Goal: Task Accomplishment & Management: Manage account settings

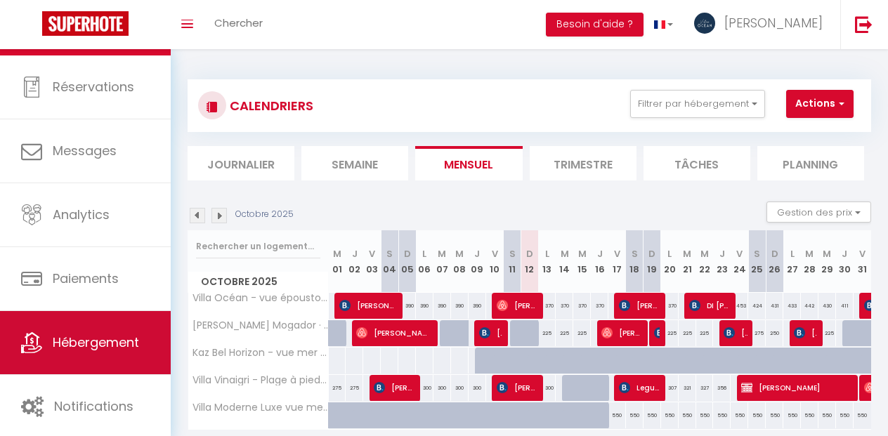
click at [89, 360] on link "Hébergement" at bounding box center [85, 342] width 171 height 63
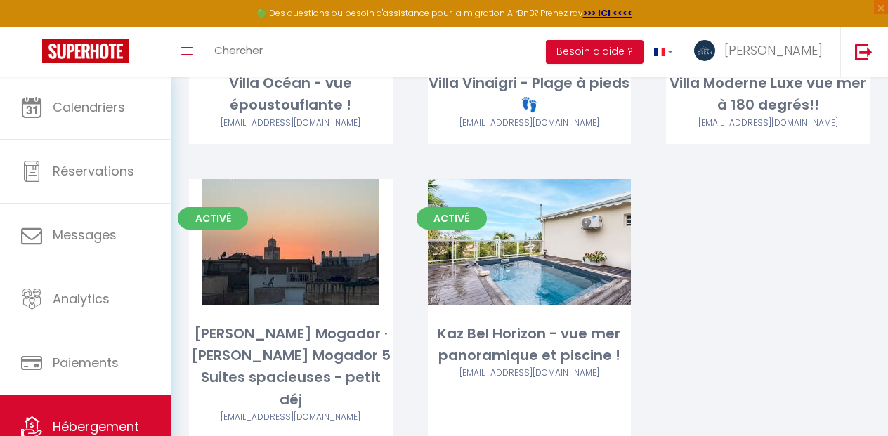
scroll to position [315, 0]
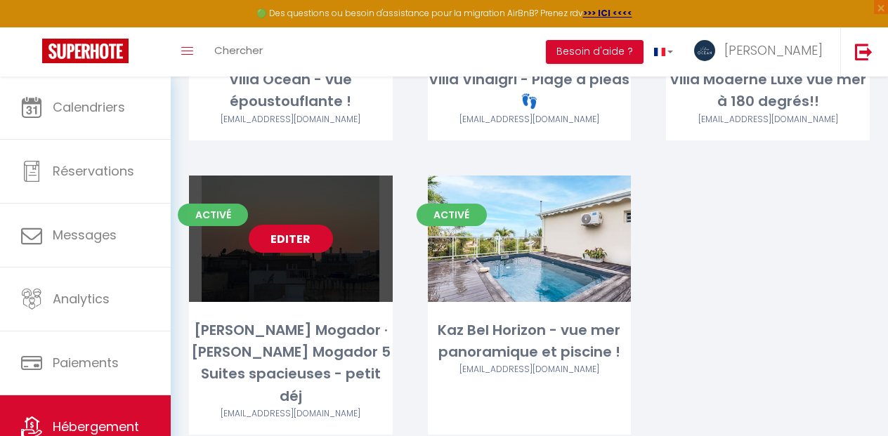
click at [281, 243] on link "Editer" at bounding box center [291, 239] width 84 height 28
select select "3"
select select "2"
select select "1"
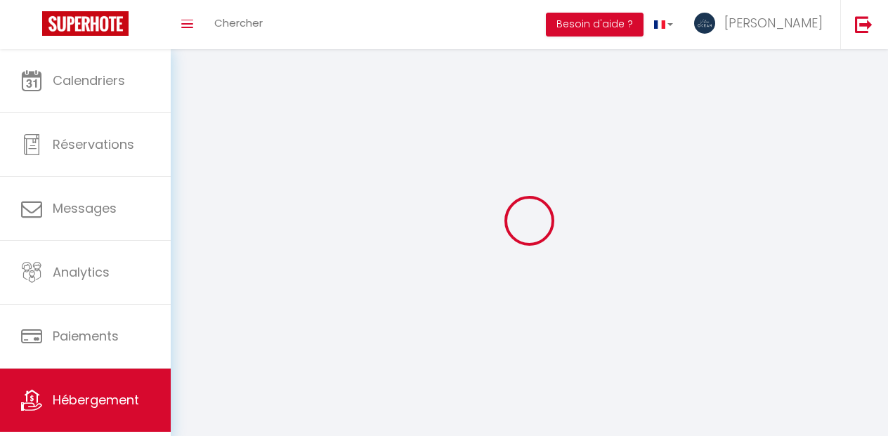
select select
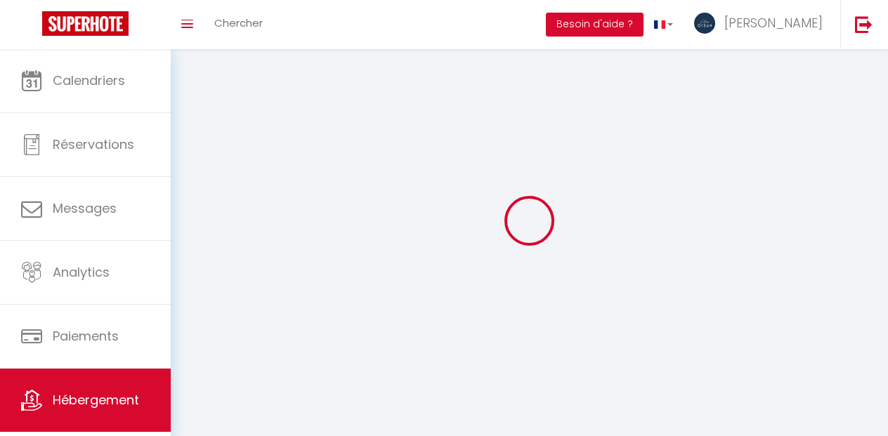
checkbox input "false"
select select
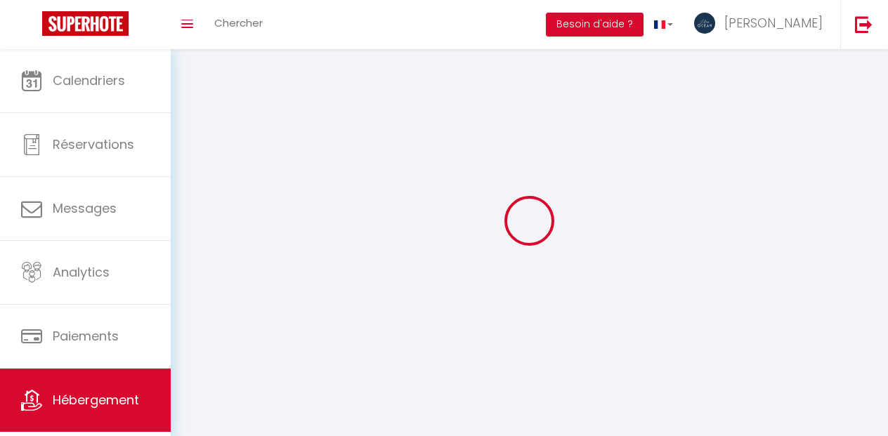
select select
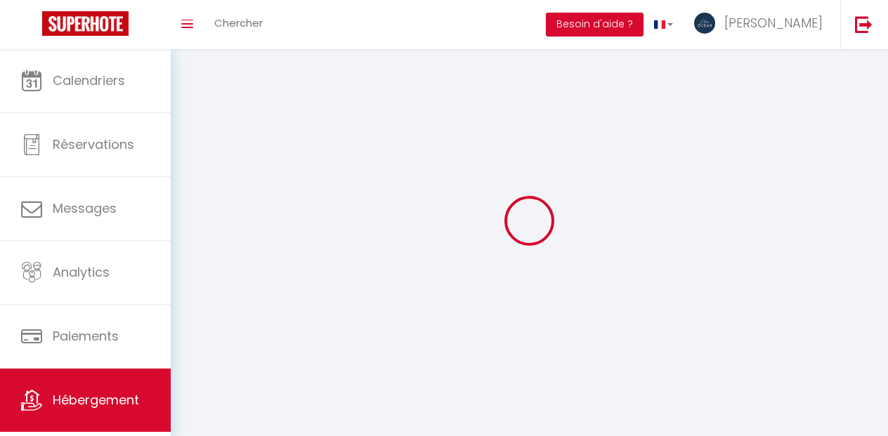
select select
checkbox input "false"
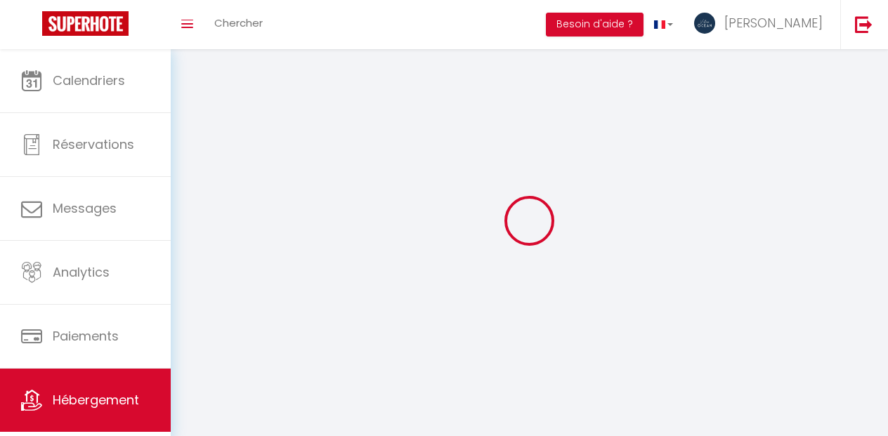
select select
select select "1"
select select
select select "28"
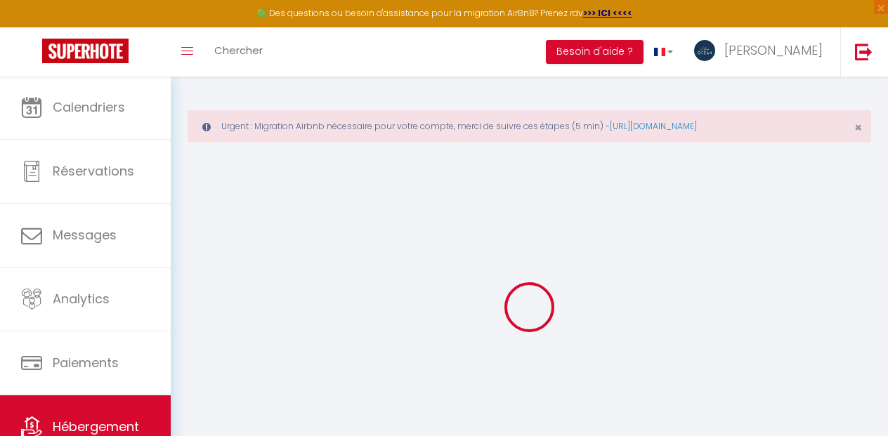
select select
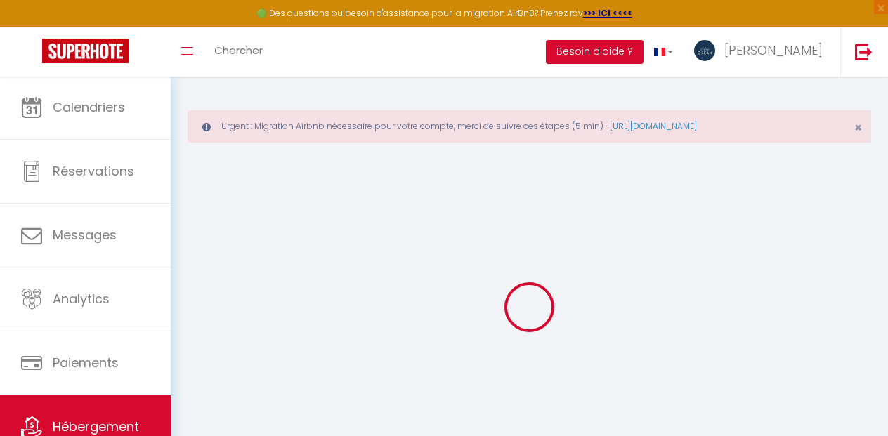
select select
checkbox input "false"
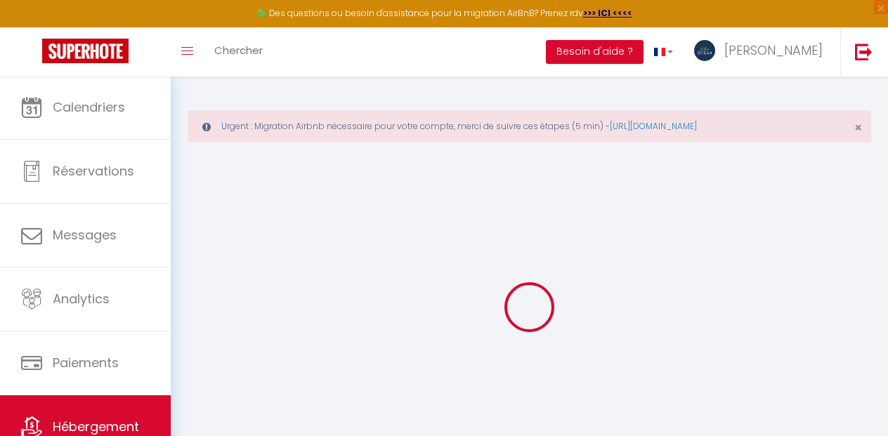
select select
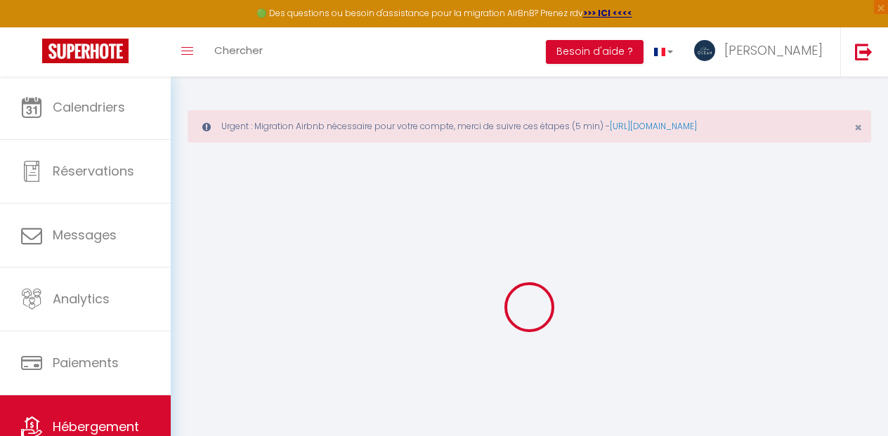
select select
checkbox input "false"
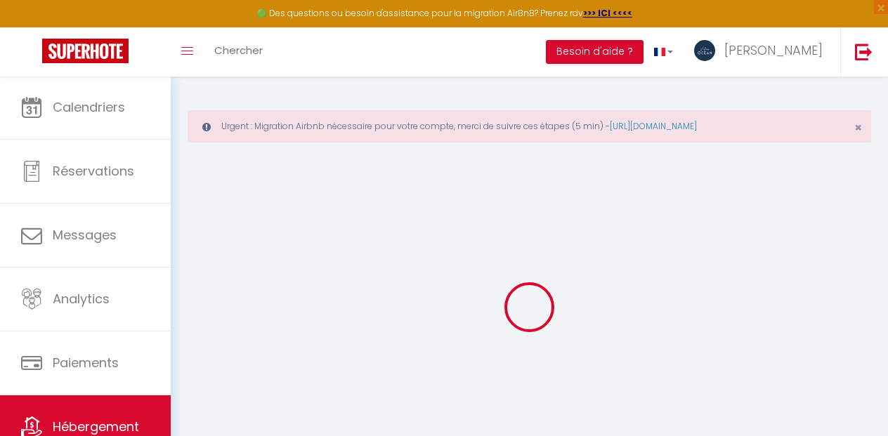
checkbox input "false"
select select
type input "[PERSON_NAME] Mogador · [PERSON_NAME] Mogador 5 Suites spacieuses - petit déj"
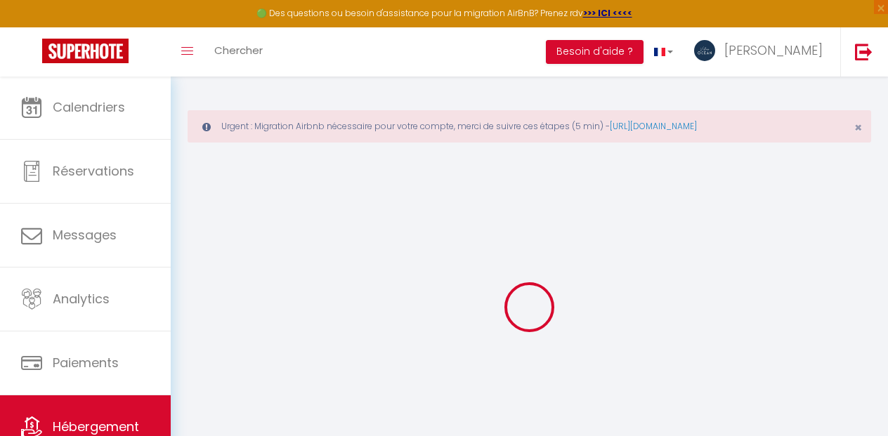
select select "unique_homes"
select select "10"
select select "5"
type input "230"
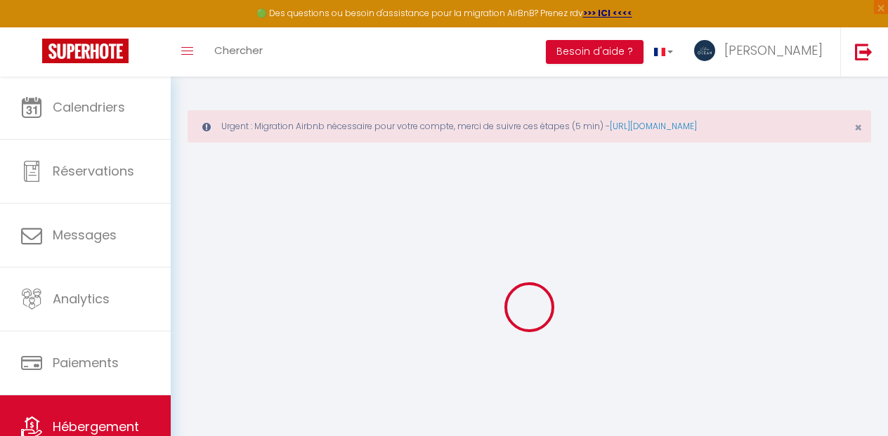
type input "50"
select select
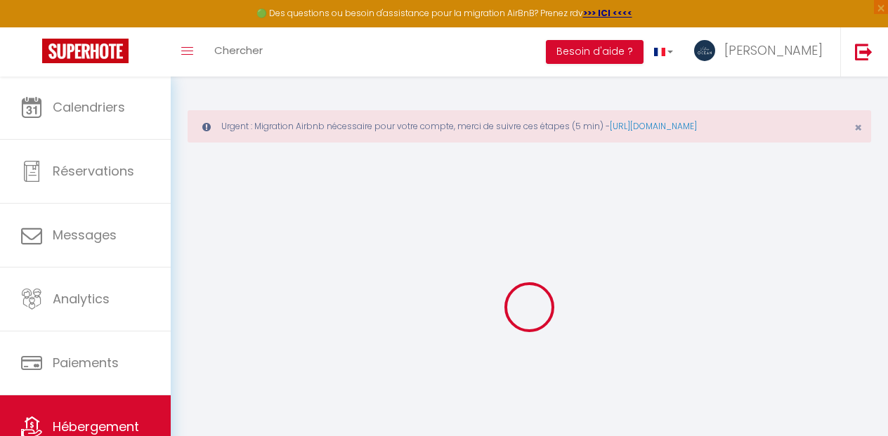
select select
type input "[STREET_ADDRESS]"
type input "44000"
type input "Essaouira"
select select "146"
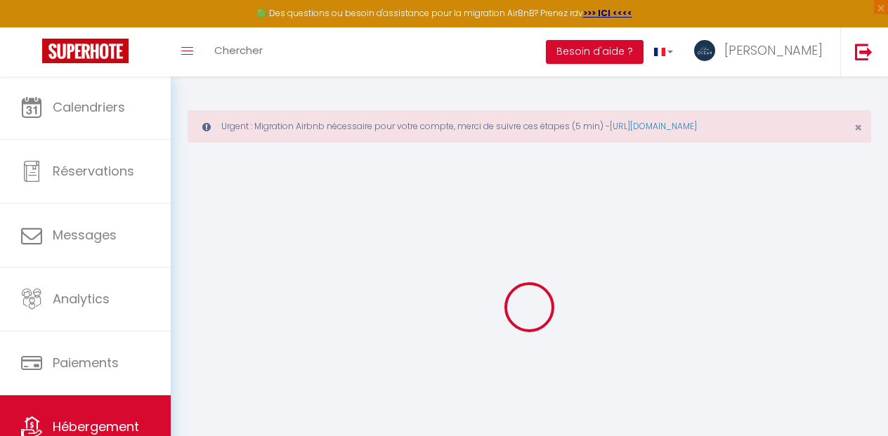
type input "[EMAIL_ADDRESS][DOMAIN_NAME]"
select select
checkbox input "false"
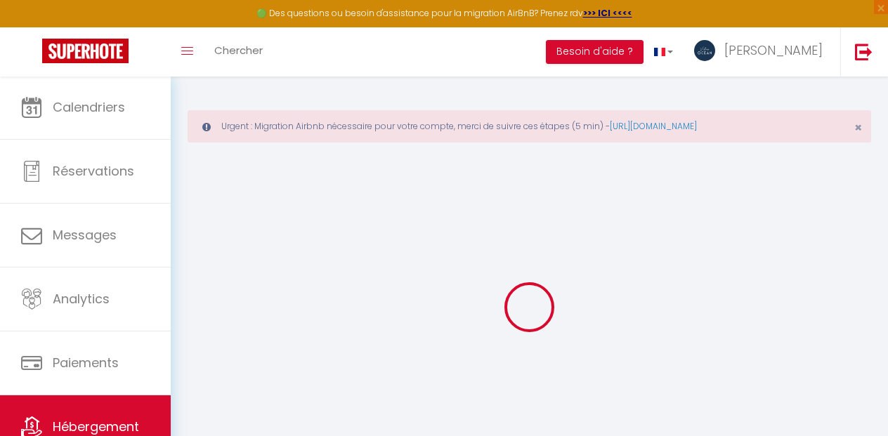
checkbox input "false"
type input "0"
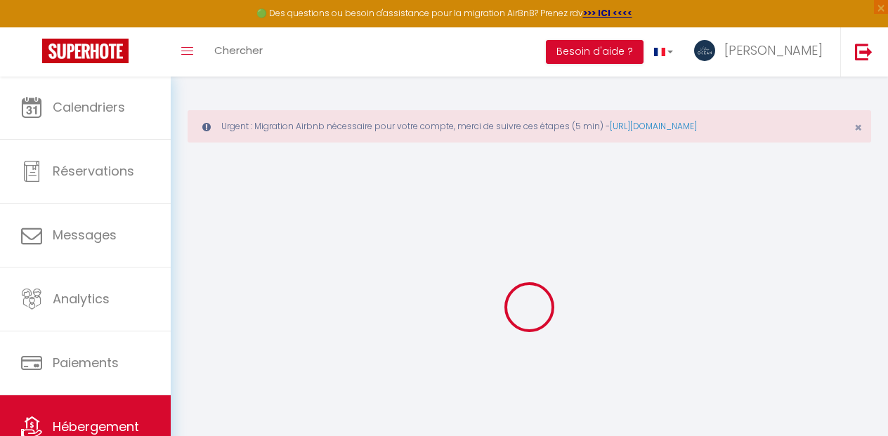
select select "riad"
select select
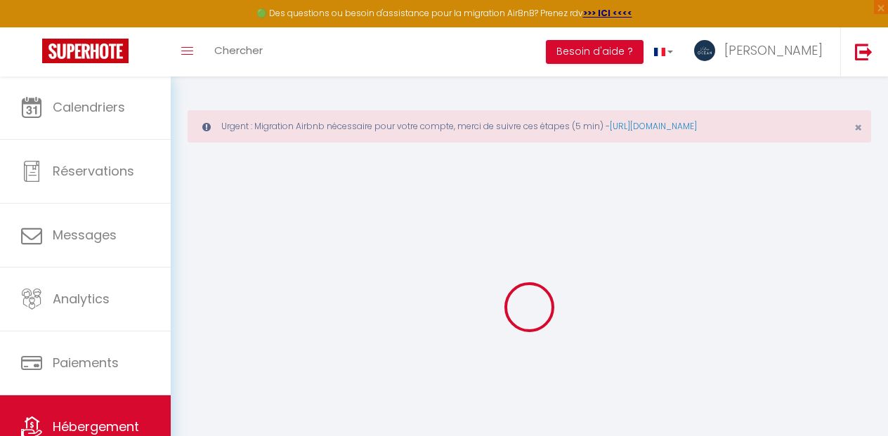
select select
checkbox input "false"
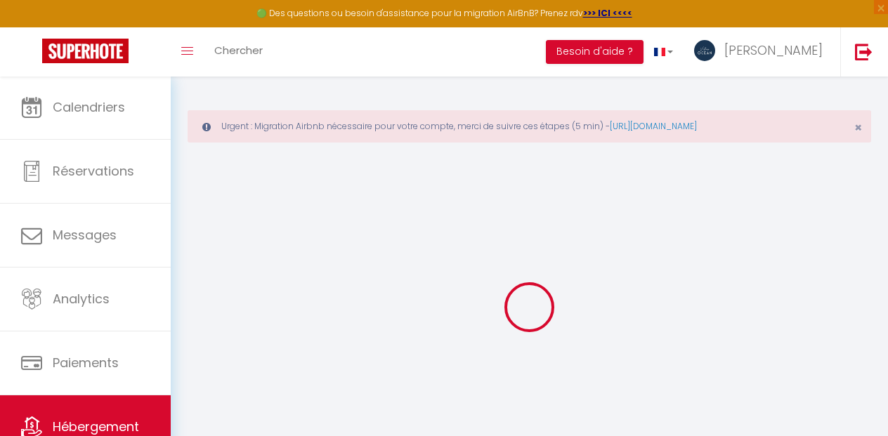
checkbox input "false"
select select
checkbox input "false"
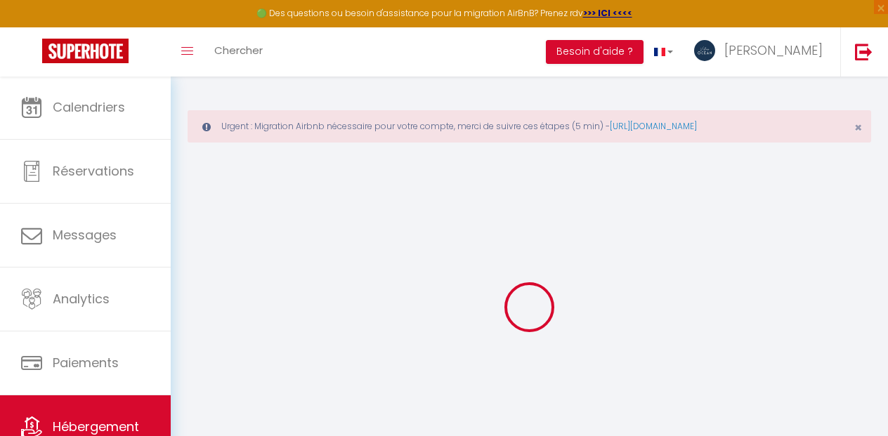
checkbox input "false"
select select "16:00"
select select "23:45"
select select "11:00"
select select "30"
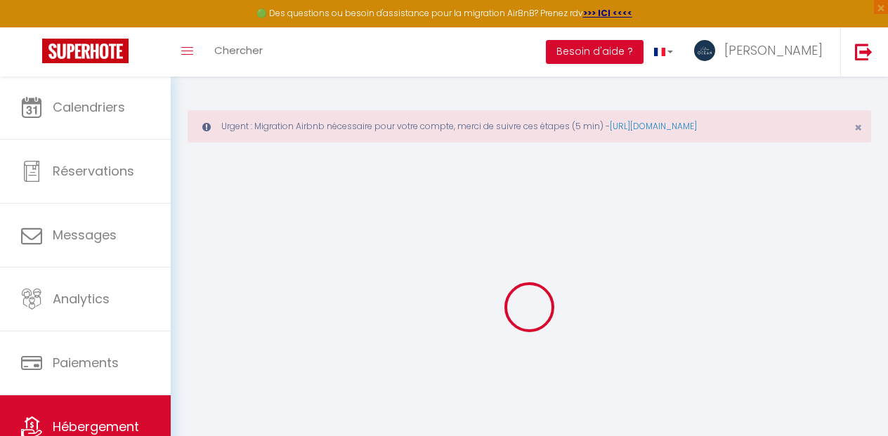
select select "120"
select select
checkbox input "false"
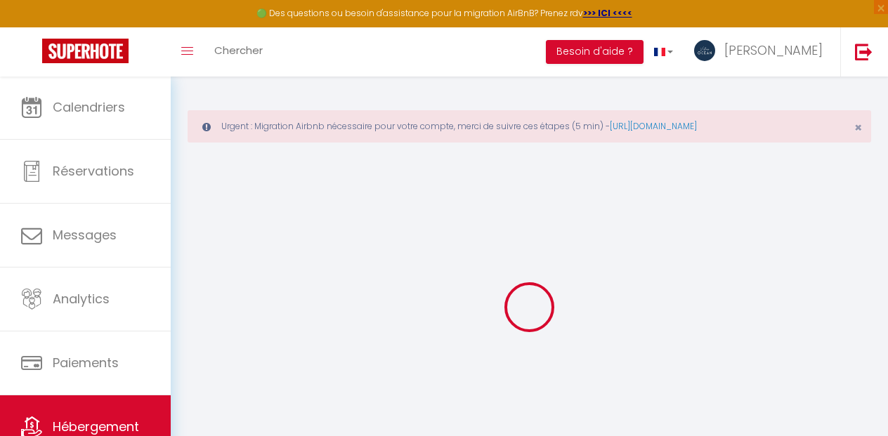
checkbox input "false"
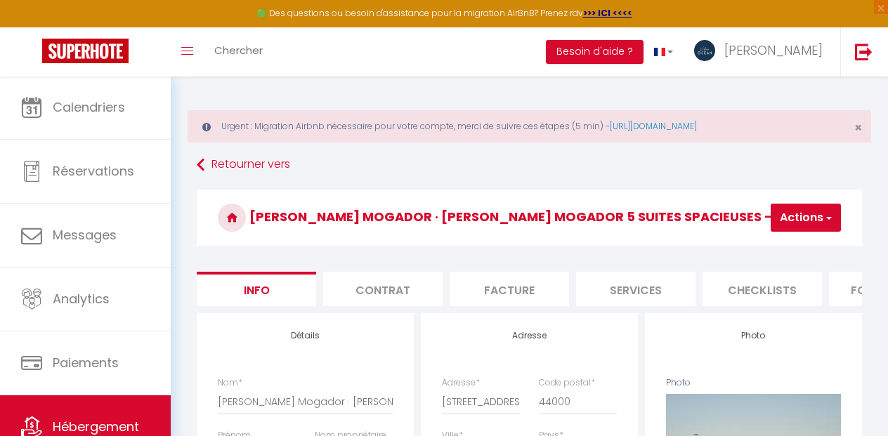
select select
checkbox input "false"
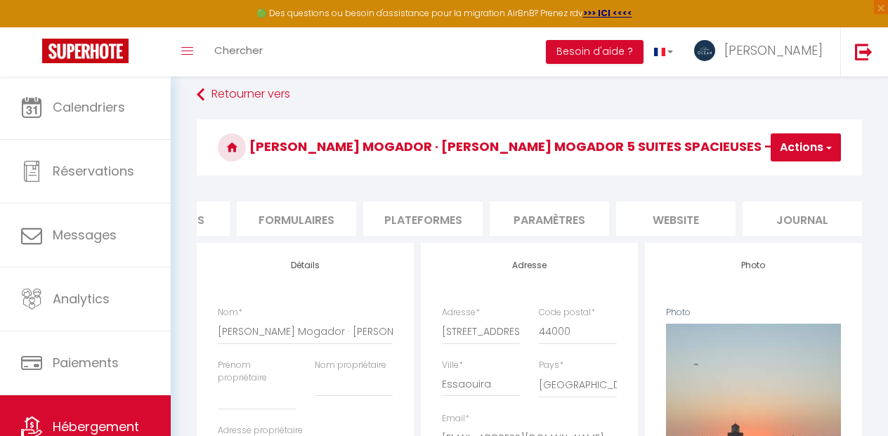
scroll to position [86, 0]
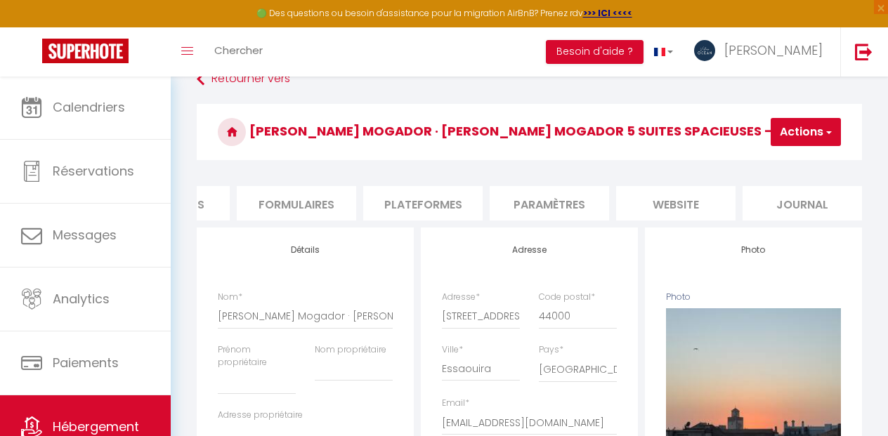
click at [421, 204] on li "Plateformes" at bounding box center [422, 203] width 119 height 34
select select
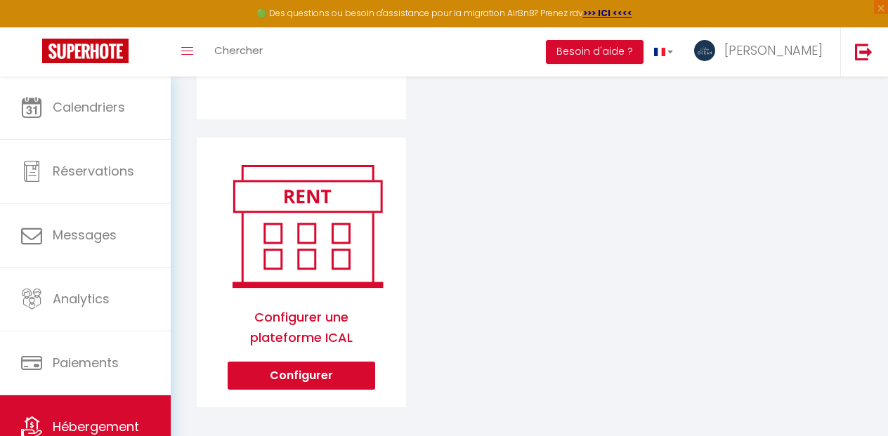
scroll to position [811, 0]
click at [317, 367] on button "Configurer" at bounding box center [302, 377] width 148 height 28
select select "1"
select select
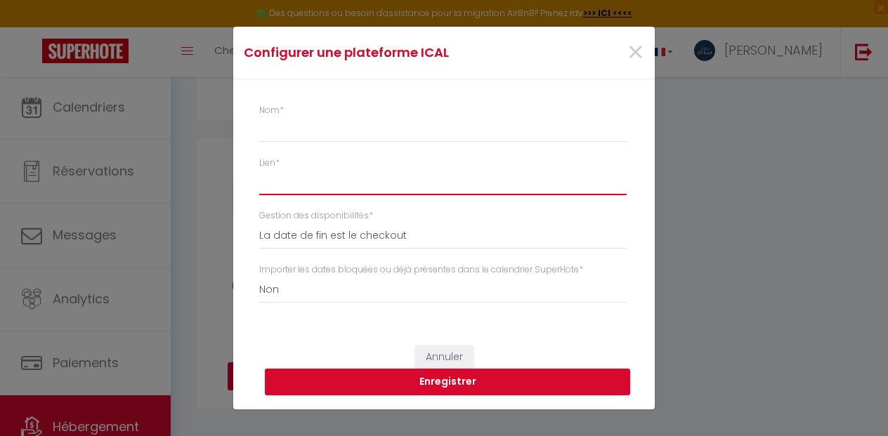
click at [287, 185] on input "Lien *" at bounding box center [442, 182] width 367 height 25
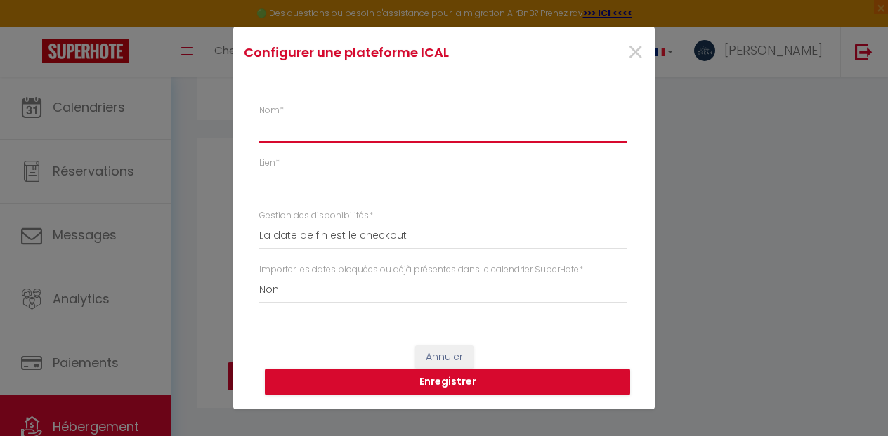
click at [281, 130] on input "Nom *" at bounding box center [442, 129] width 367 height 25
type input "A"
select select
type input "Ab"
select select
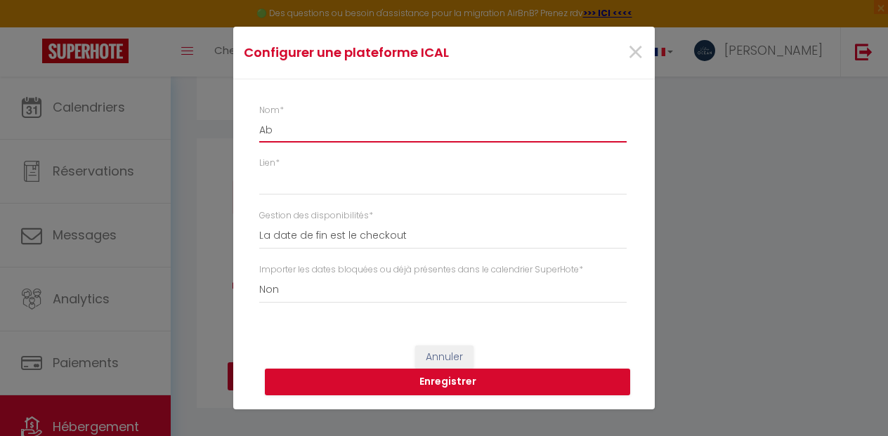
type input "Abr"
select select
type input "Abri"
select select
type input "Abrit"
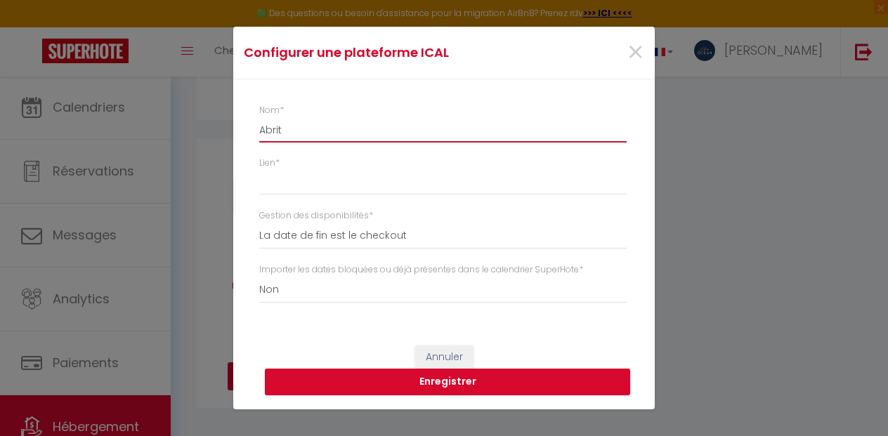
select select
type input "Abrite"
select select
type input "Abritel"
select select
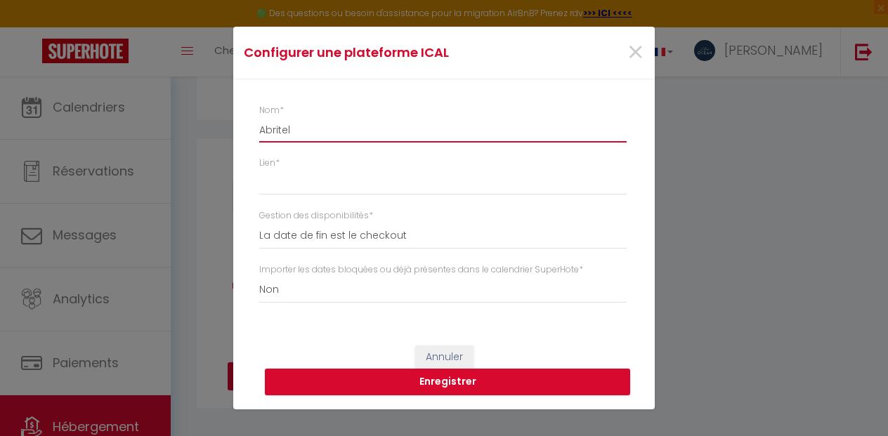
type input "Abritel"
select select
type input "Abritel -"
select select
type input "Abritel -"
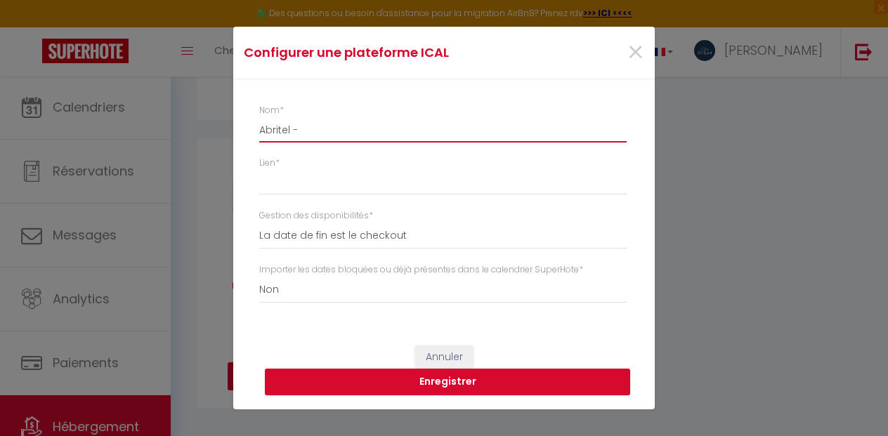
select select
type input "Abritel - V"
select select
type input "Abritel - Vr"
select select
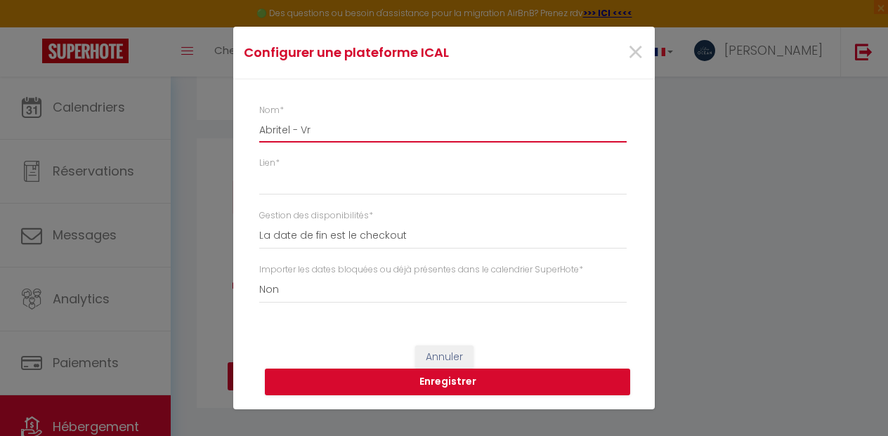
type input "Abritel - Vrb"
select select
type input "Abritel - Vrbo"
select select
type input "Abritel - Vrbo"
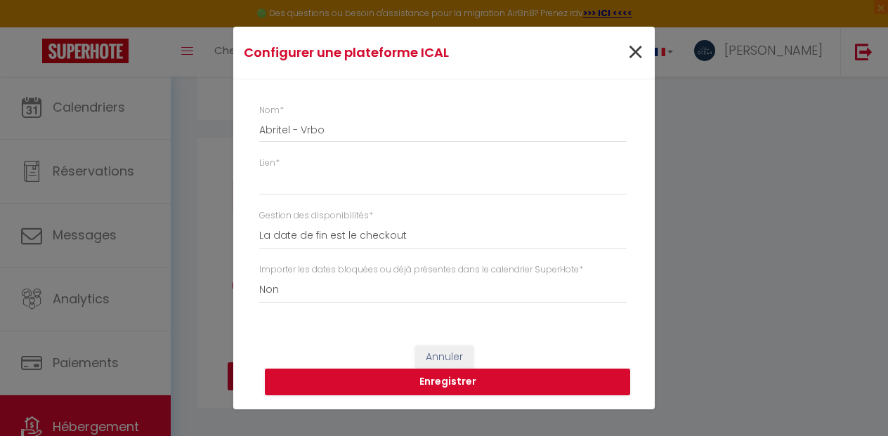
click at [636, 53] on span "×" at bounding box center [636, 53] width 18 height 42
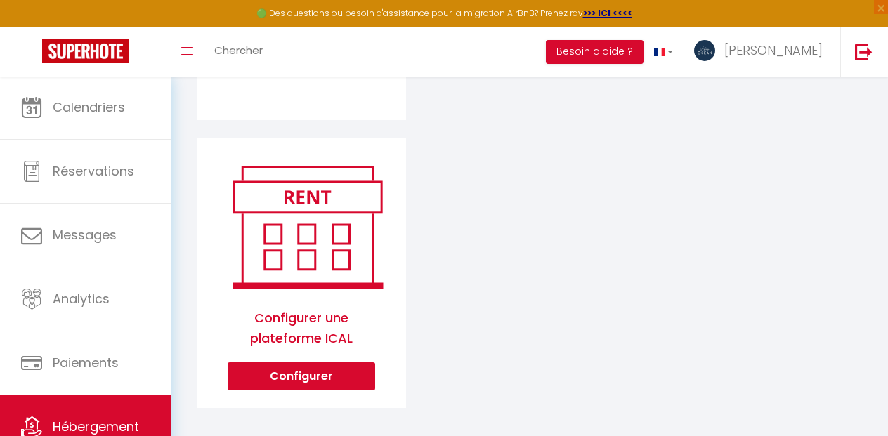
click at [77, 419] on span "Hébergement" at bounding box center [96, 427] width 86 height 18
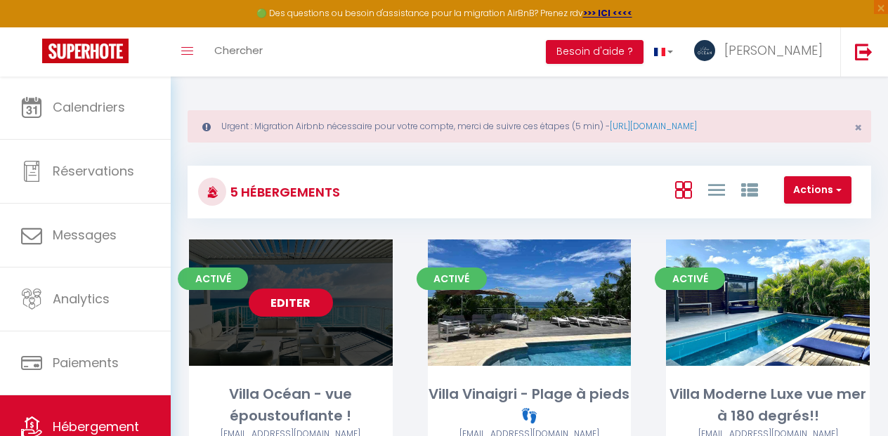
click at [300, 303] on link "Editer" at bounding box center [291, 303] width 84 height 28
select select "3"
select select "2"
select select "1"
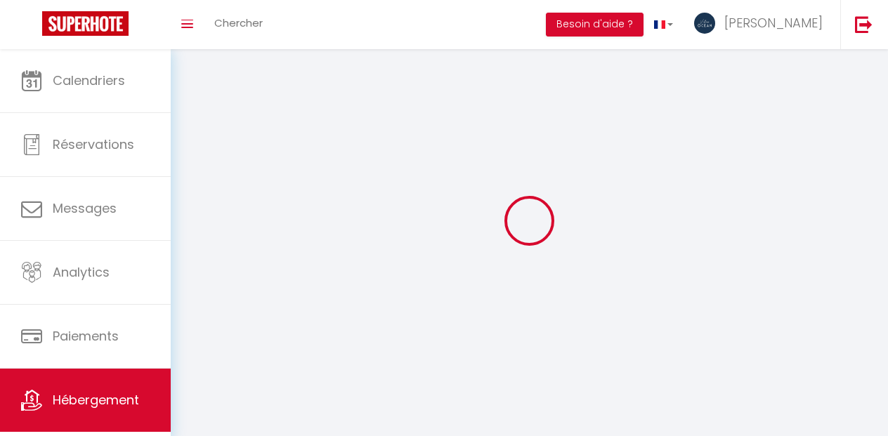
select select
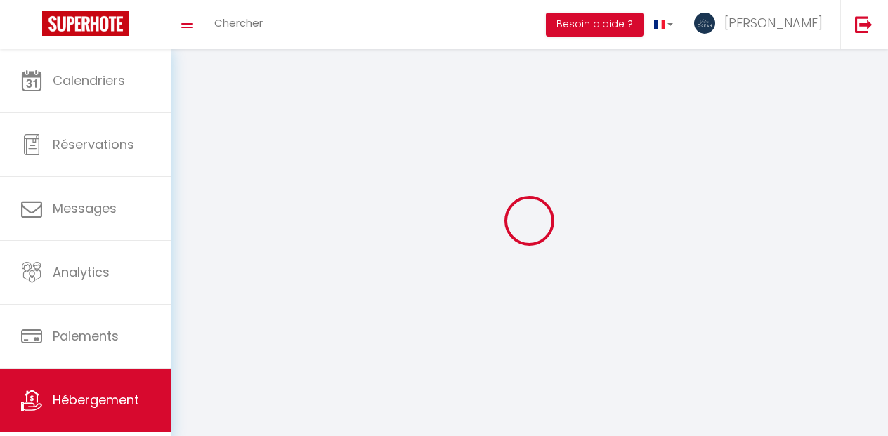
checkbox input "false"
select select
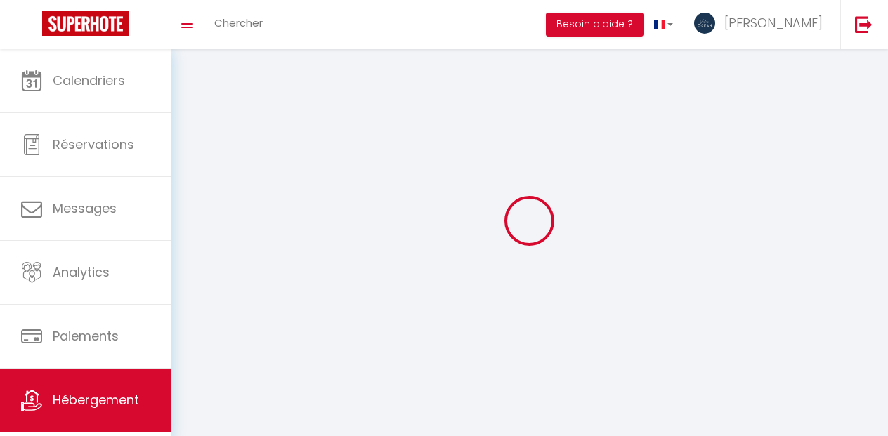
select select
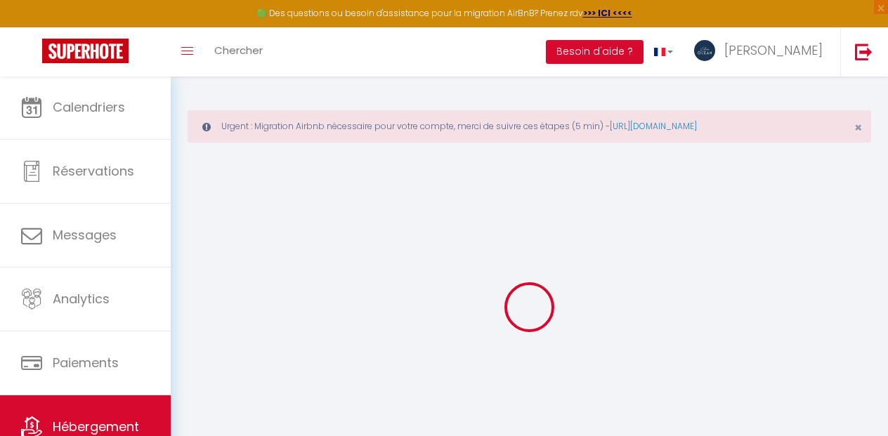
select select
checkbox input "false"
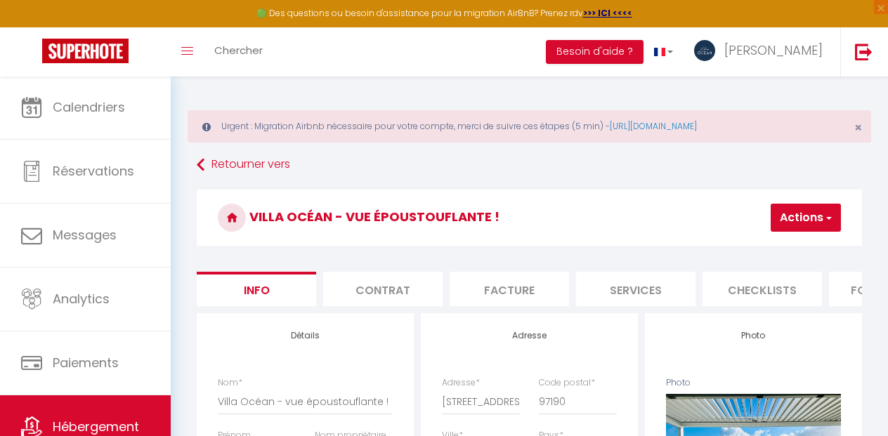
scroll to position [36, 0]
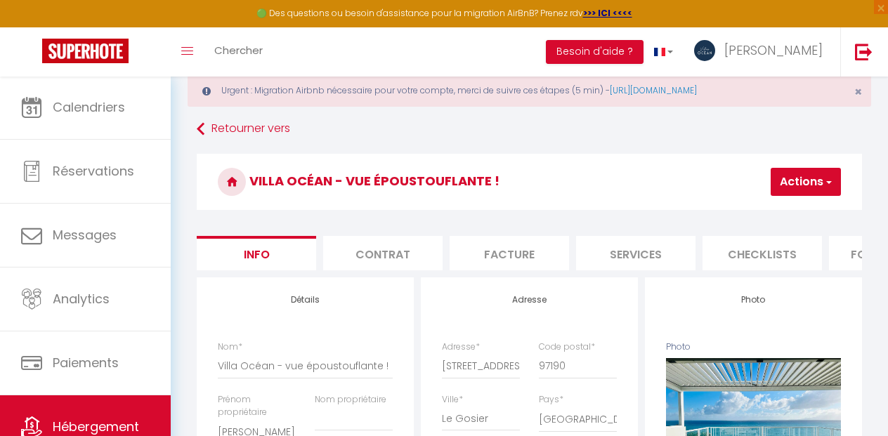
select select
checkbox input "false"
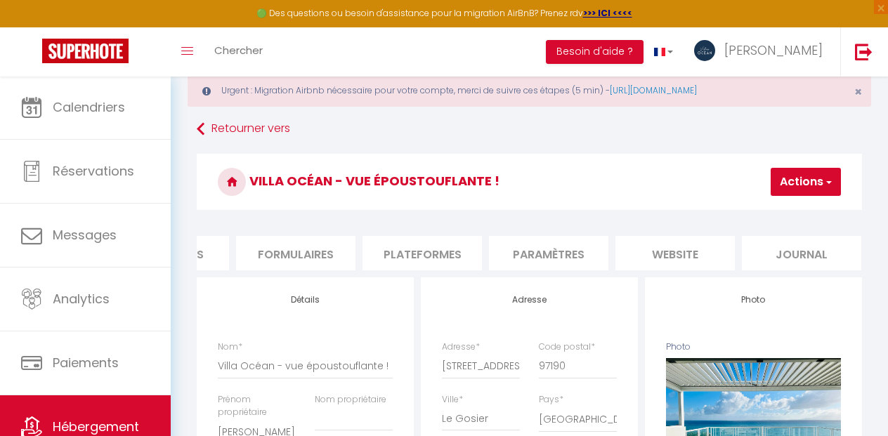
scroll to position [0, 592]
click at [439, 256] on li "Plateformes" at bounding box center [422, 253] width 119 height 34
select select
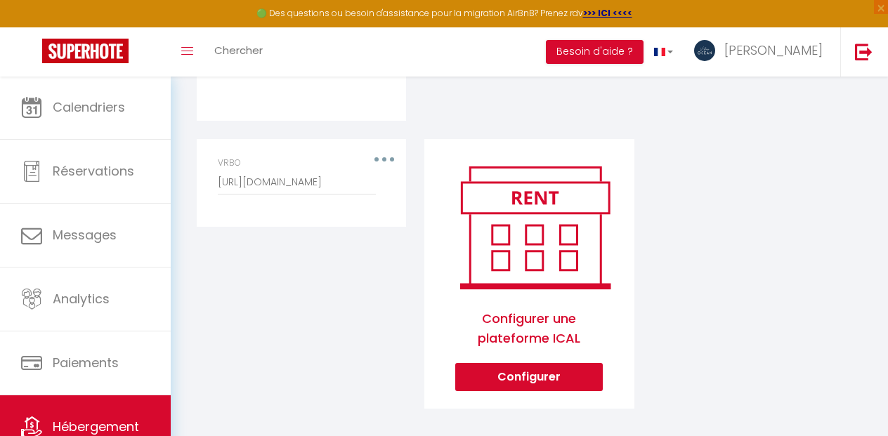
scroll to position [836, 0]
click at [91, 415] on link "Hébergement" at bounding box center [85, 427] width 171 height 63
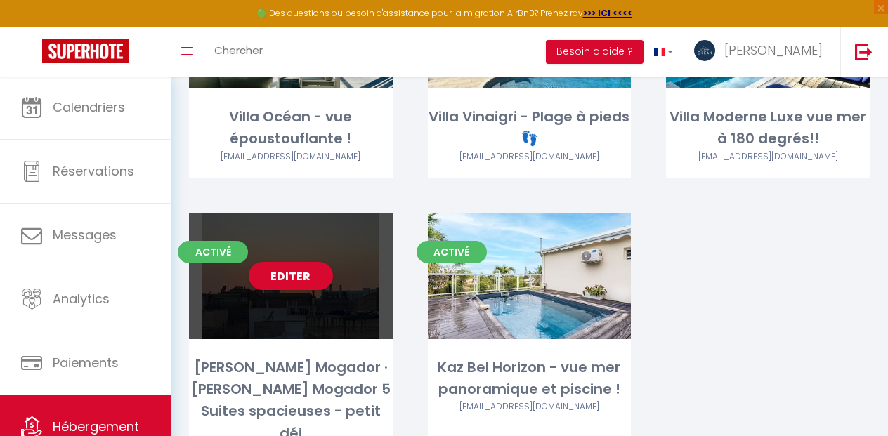
scroll to position [285, 0]
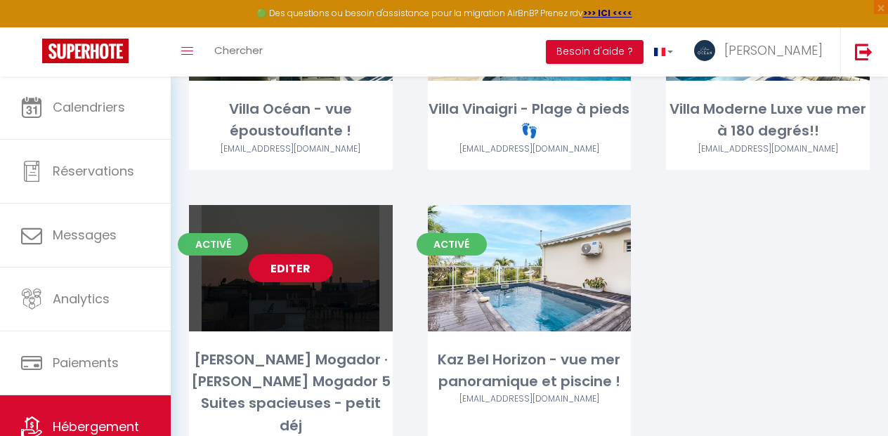
click at [309, 270] on link "Editer" at bounding box center [291, 268] width 84 height 28
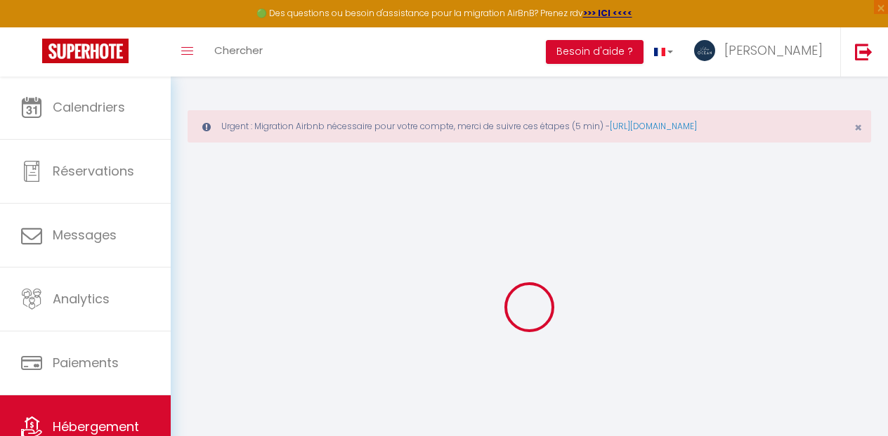
select select "+ 15 %"
select select "+ 20 %"
select select
select select "false"
select select
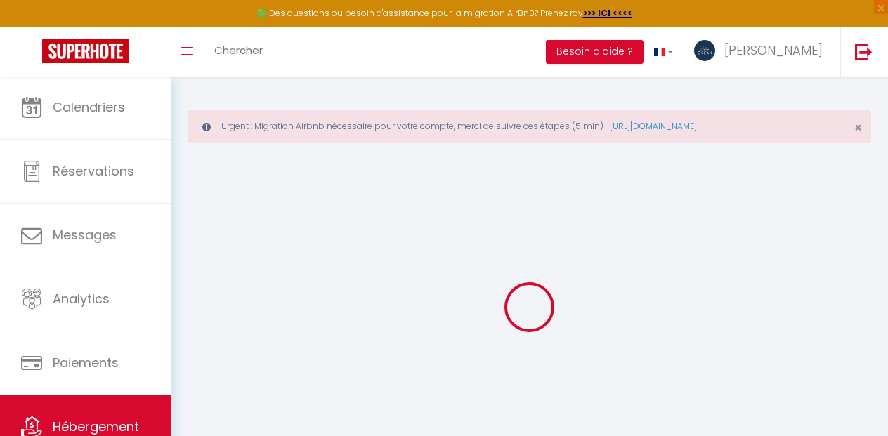
select select
checkbox input "false"
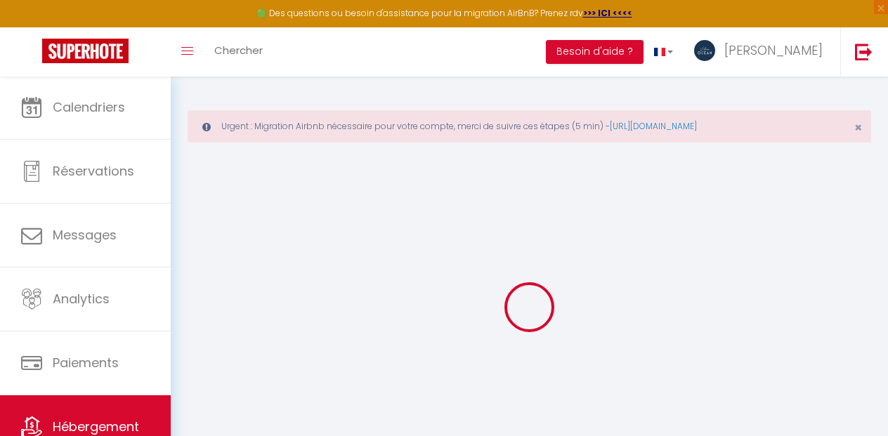
select select
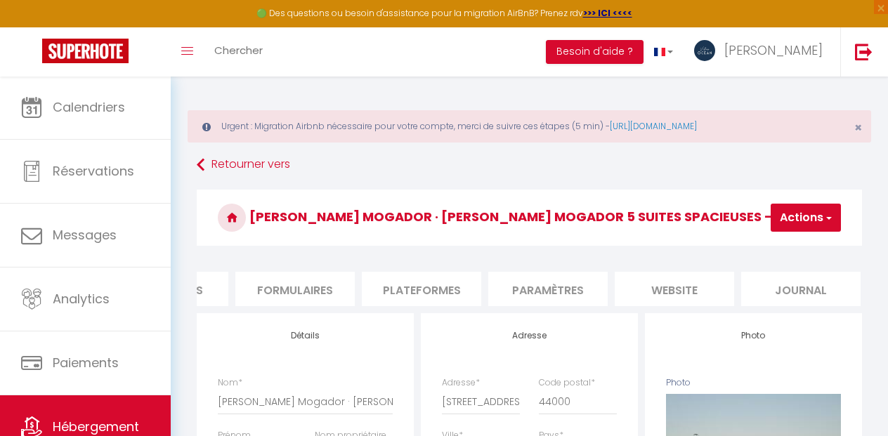
select select
checkbox input "false"
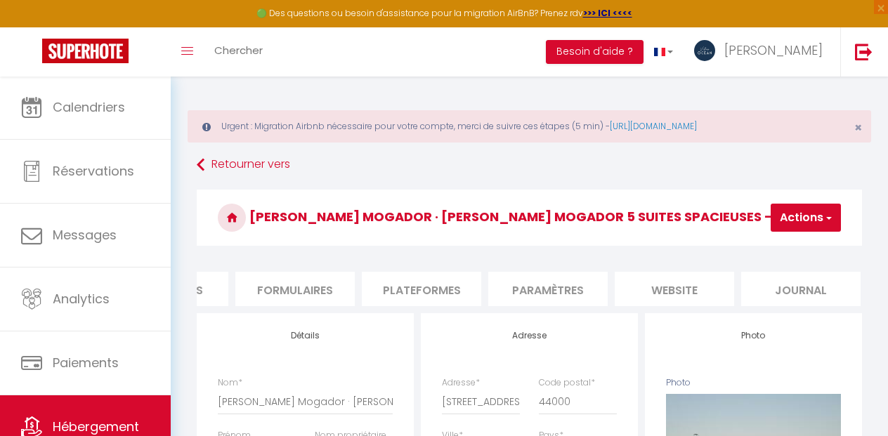
select select
select select "EUR"
select select
select select "4573-1497247968927260906"
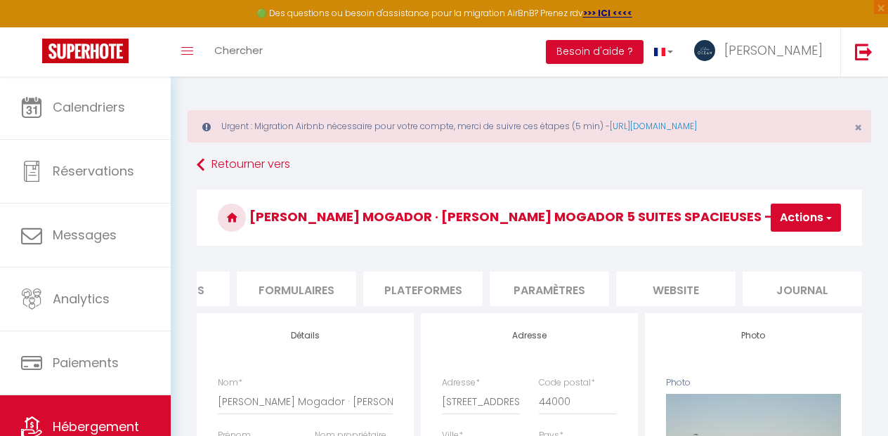
click at [437, 289] on li "Plateformes" at bounding box center [422, 289] width 119 height 34
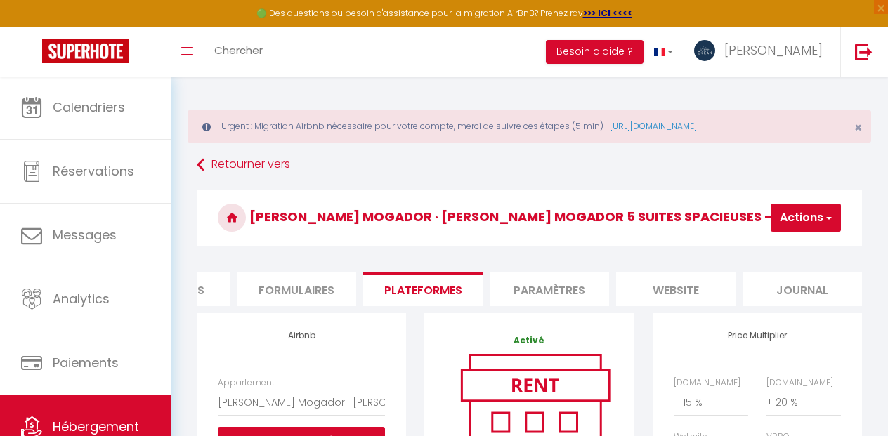
select select
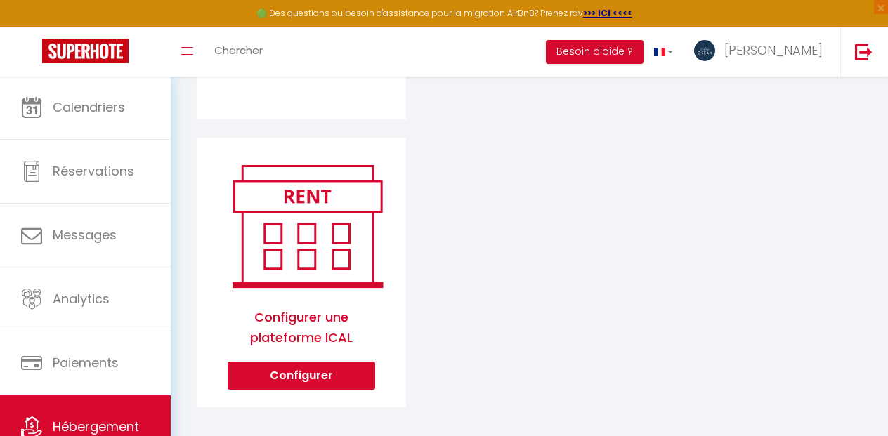
scroll to position [811, 0]
click at [278, 384] on div "Configurer une plateforme ICAL Configurer" at bounding box center [301, 273] width 209 height 270
click at [294, 370] on button "Configurer" at bounding box center [302, 377] width 148 height 28
select select "1"
select select
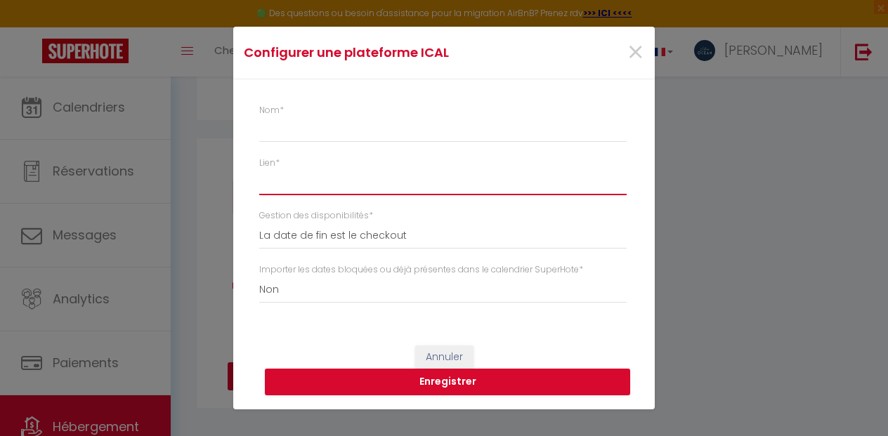
click at [301, 181] on input "Lien *" at bounding box center [442, 182] width 367 height 25
paste input "[URL][DOMAIN_NAME]"
type input "[URL][DOMAIN_NAME]"
select select
click at [297, 133] on input "Nom *" at bounding box center [442, 129] width 367 height 25
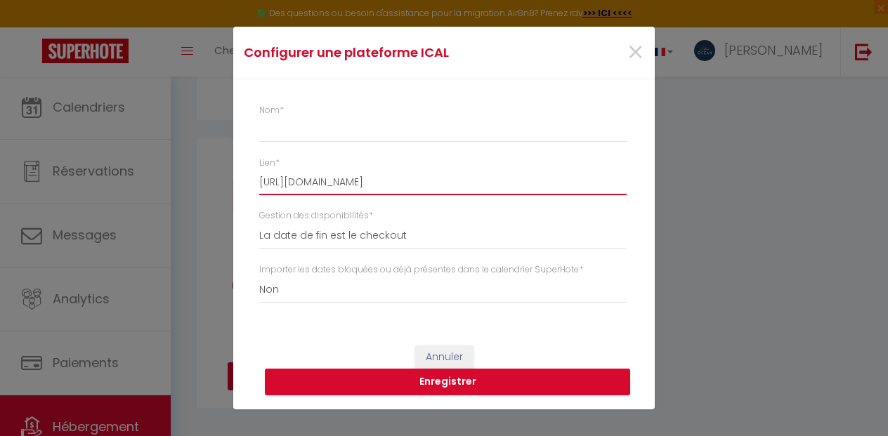
type input "[URL][DOMAIN_NAME]"
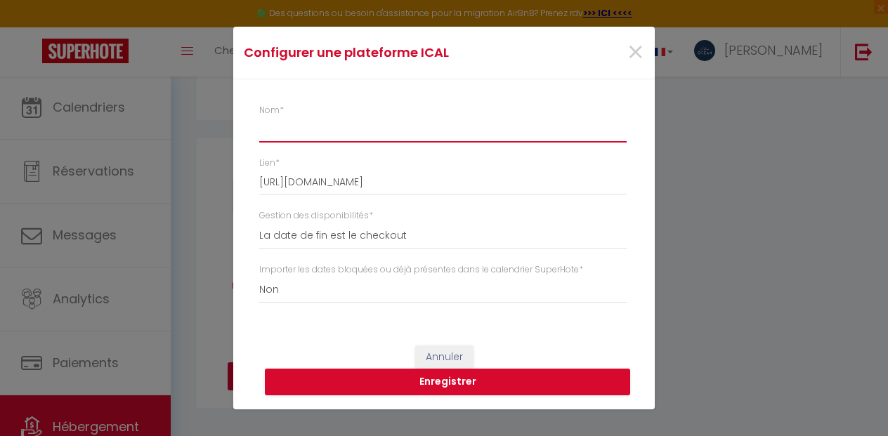
click at [297, 133] on input "Nom *" at bounding box center [442, 129] width 367 height 25
type input "A"
select select
type input "AB"
select select
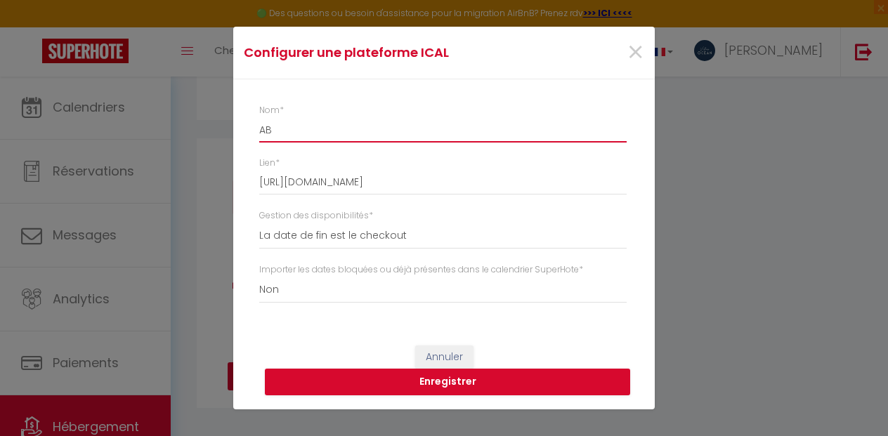
type input "ABR"
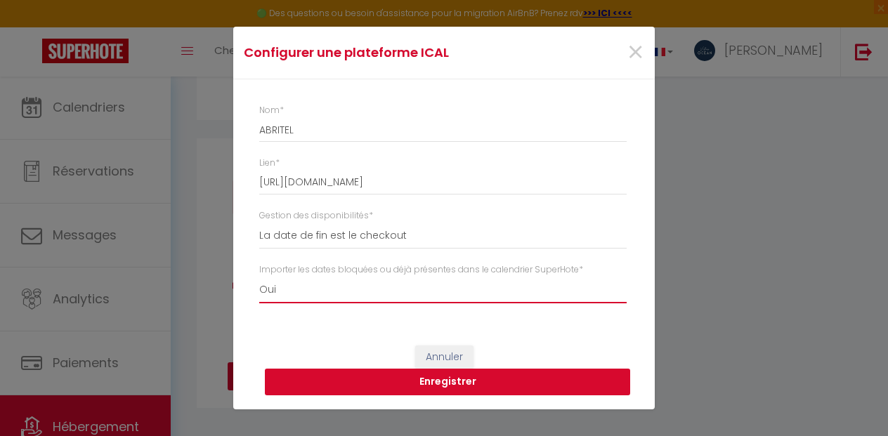
click at [383, 381] on button "Enregistrer" at bounding box center [447, 382] width 365 height 27
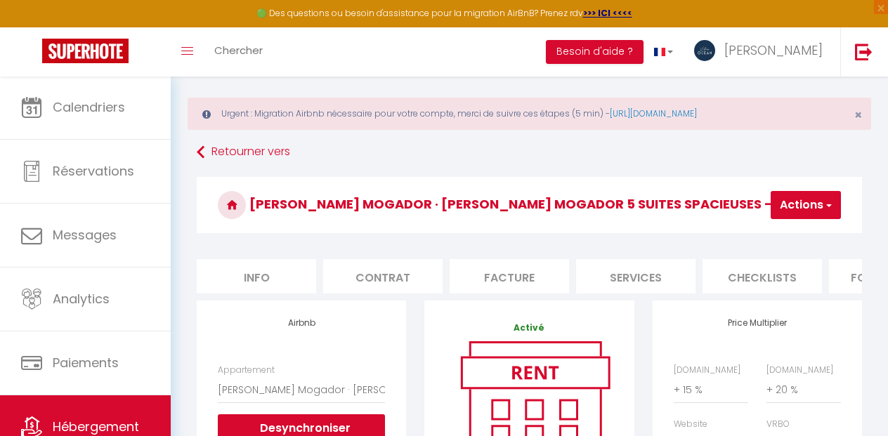
scroll to position [0, 0]
click at [831, 207] on span "button" at bounding box center [827, 205] width 9 height 14
click at [785, 232] on link "Enregistrer" at bounding box center [784, 236] width 111 height 18
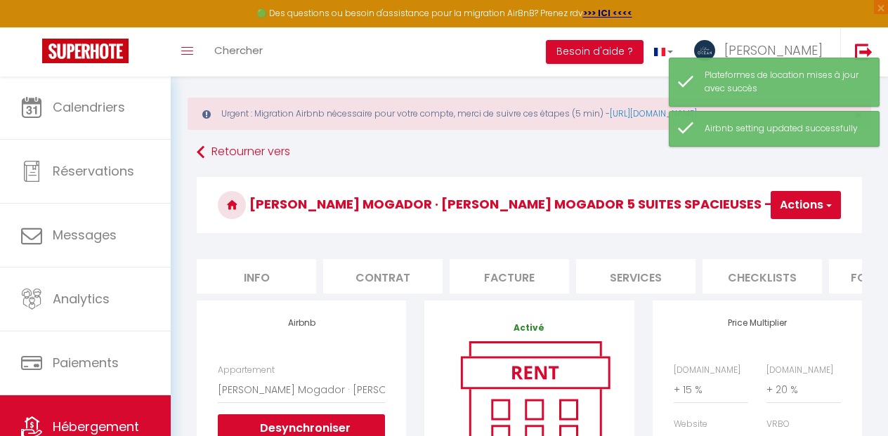
click at [272, 270] on li "Info" at bounding box center [256, 276] width 119 height 34
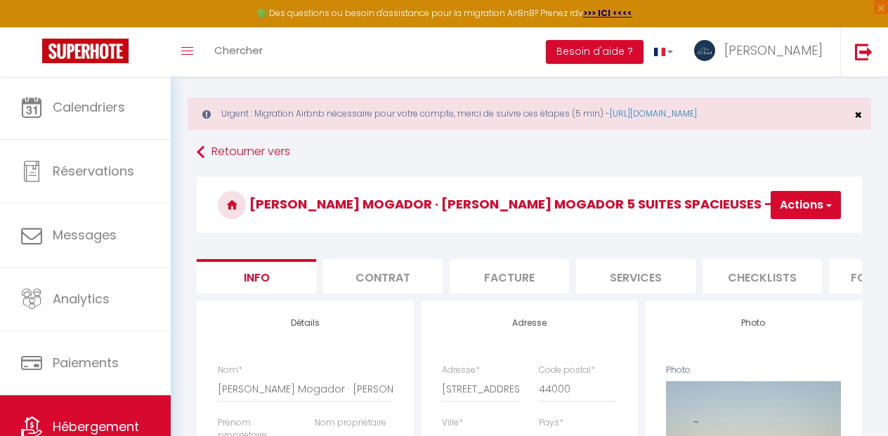
click at [857, 115] on span "×" at bounding box center [858, 115] width 8 height 18
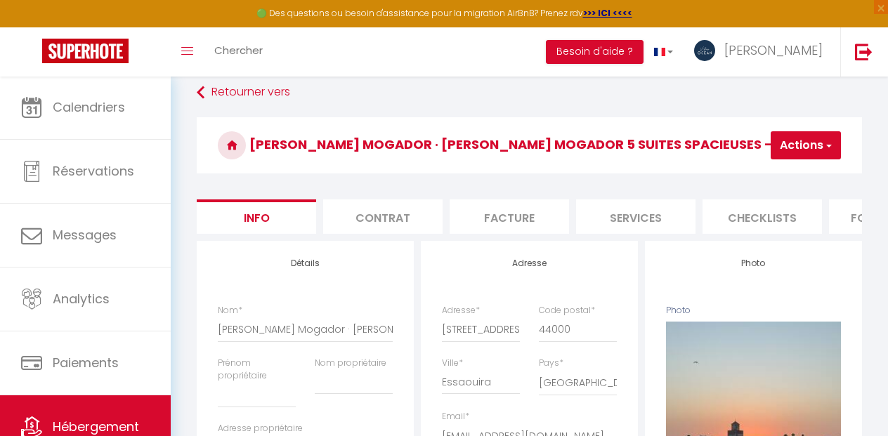
click at [827, 143] on span "button" at bounding box center [827, 145] width 9 height 14
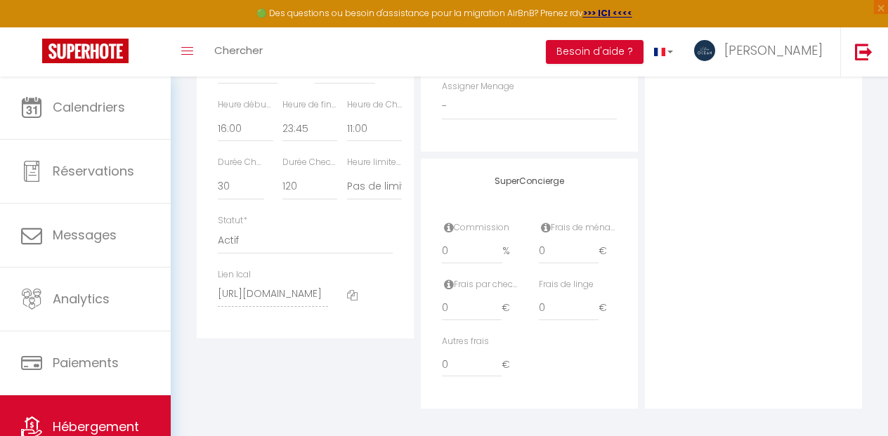
scroll to position [792, 0]
click at [255, 297] on input "[URL][DOMAIN_NAME]" at bounding box center [273, 294] width 110 height 25
click at [353, 296] on icon at bounding box center [352, 296] width 11 height 11
click at [83, 52] on img at bounding box center [85, 51] width 86 height 25
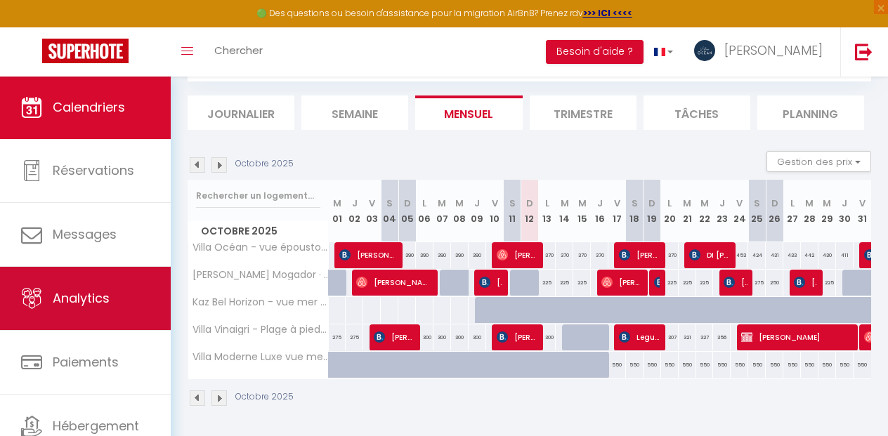
click at [100, 296] on span "Analytics" at bounding box center [81, 298] width 57 height 18
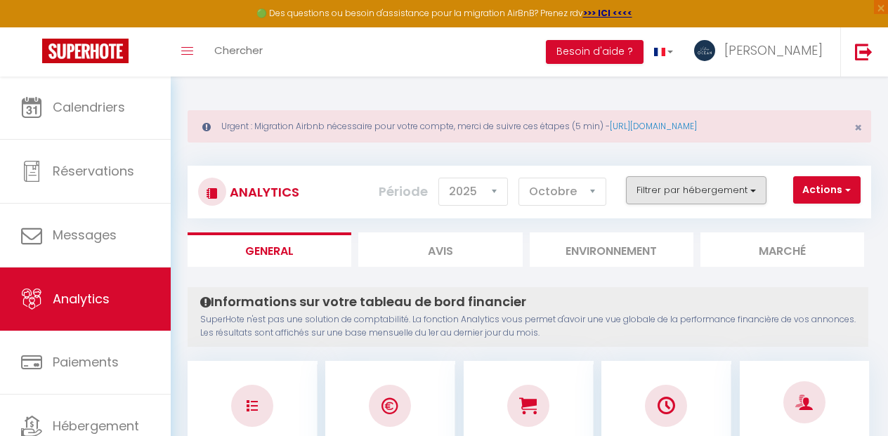
click at [679, 197] on button "Filtrer par hébergement" at bounding box center [696, 190] width 141 height 28
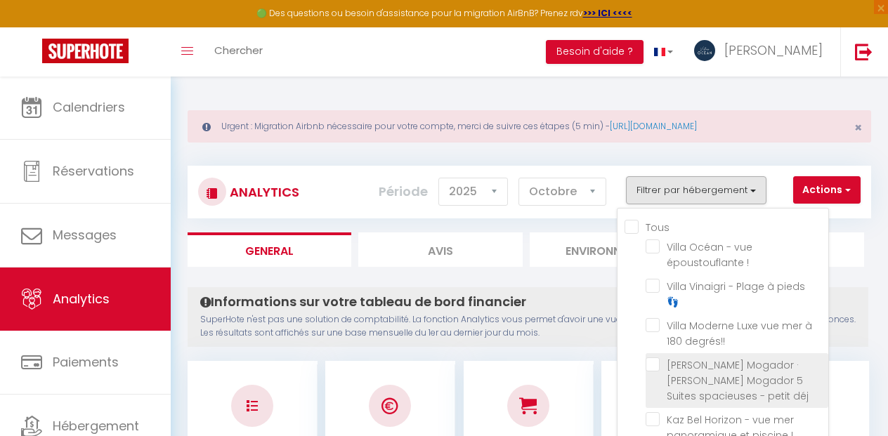
click at [655, 358] on déj "checkbox" at bounding box center [737, 365] width 183 height 14
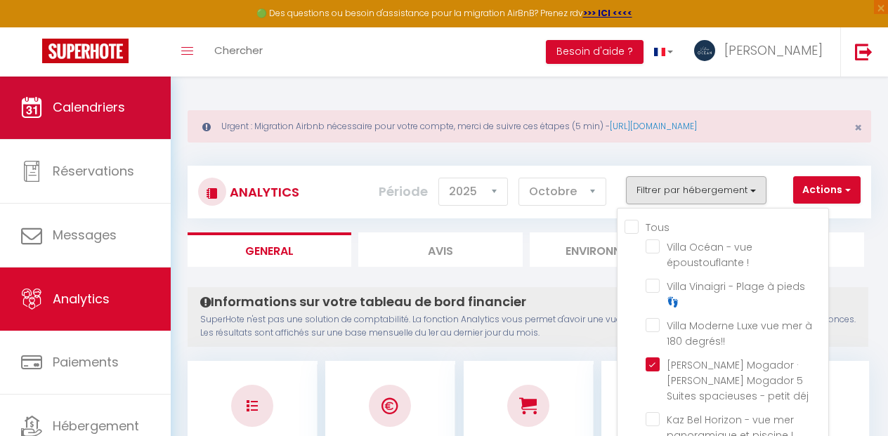
click at [102, 106] on span "Calendriers" at bounding box center [89, 107] width 72 height 18
